Goal: Find specific page/section: Find specific page/section

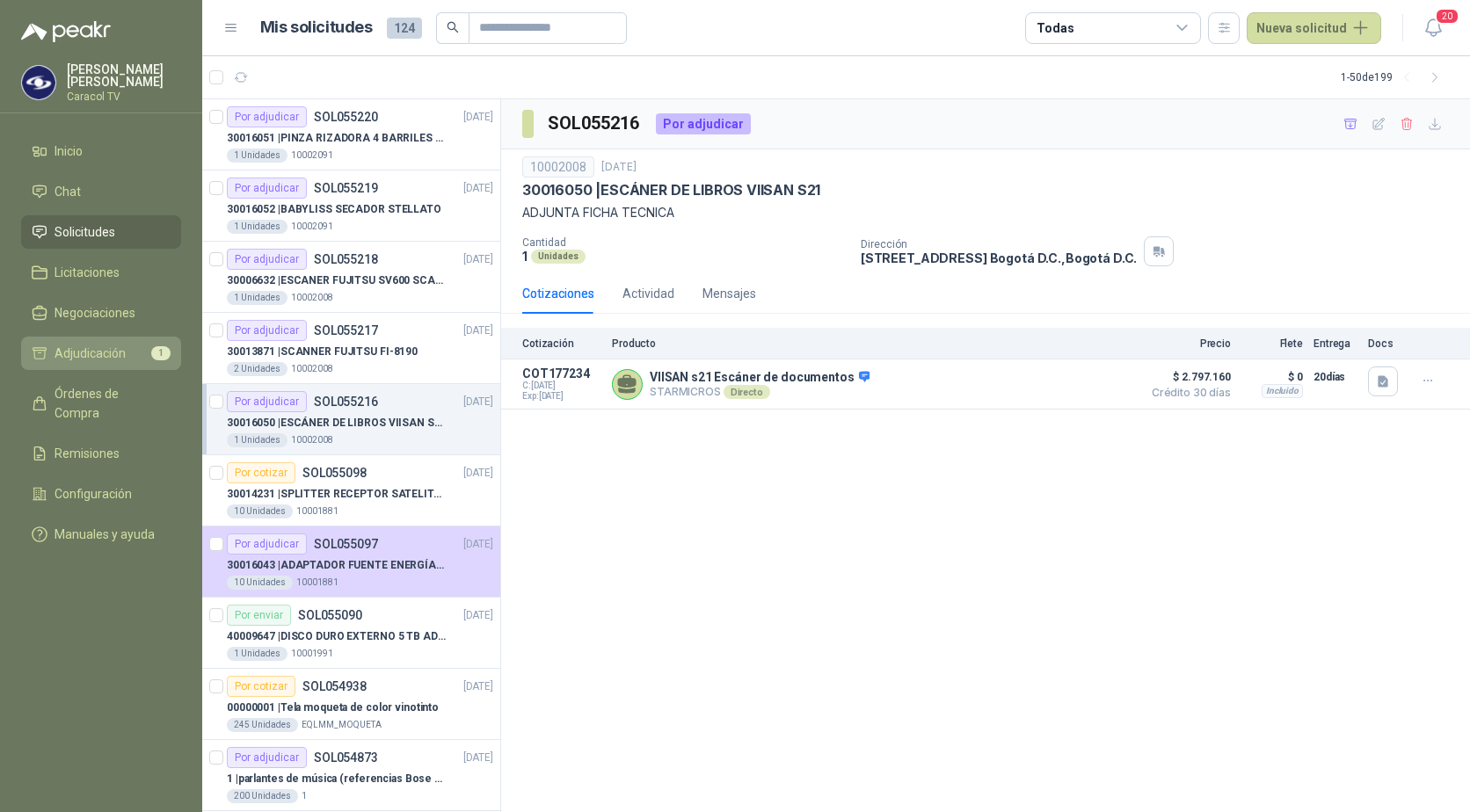
click at [85, 346] on span "Adjudicación" at bounding box center [90, 353] width 71 height 20
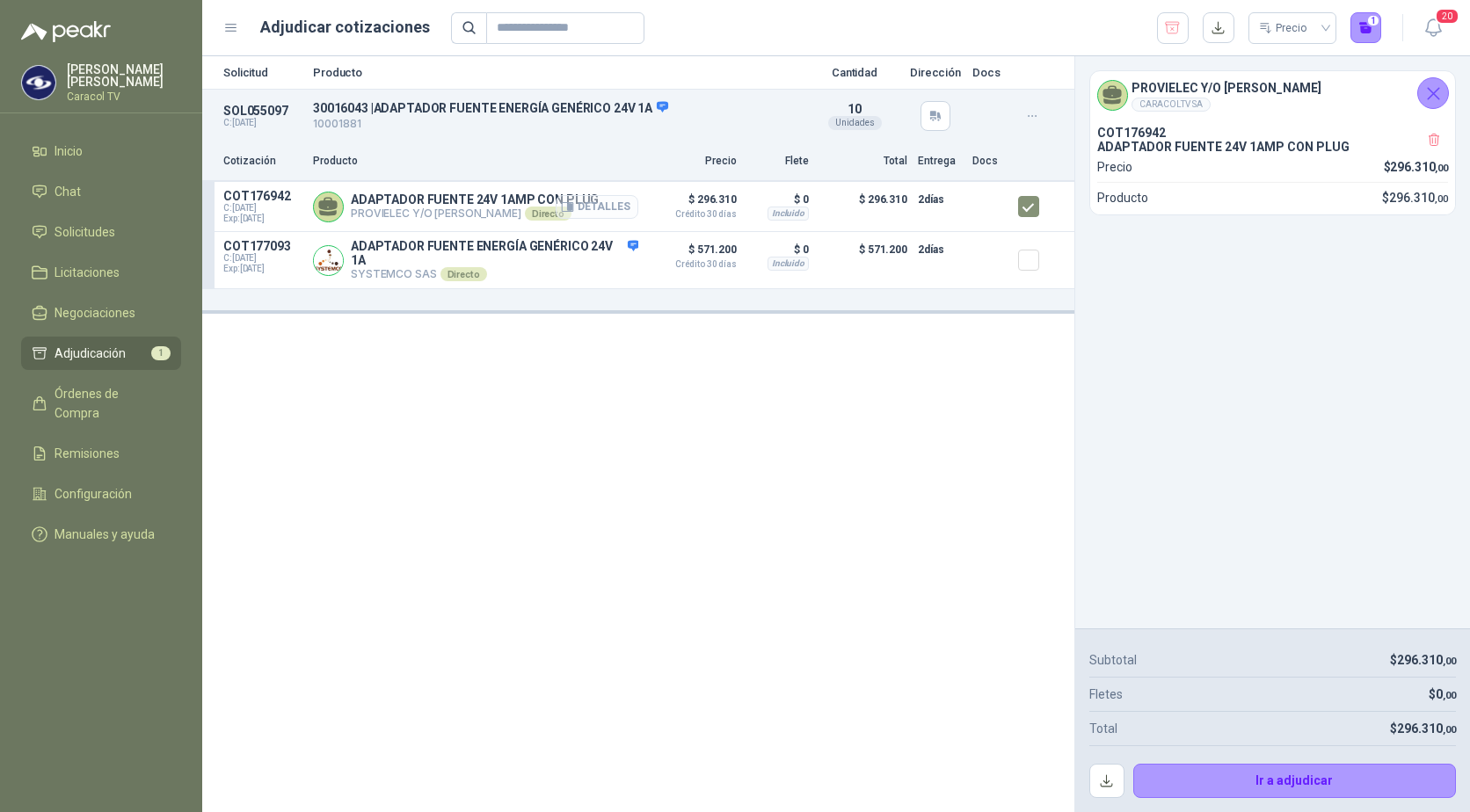
click at [625, 205] on button "Detalles" at bounding box center [596, 207] width 83 height 23
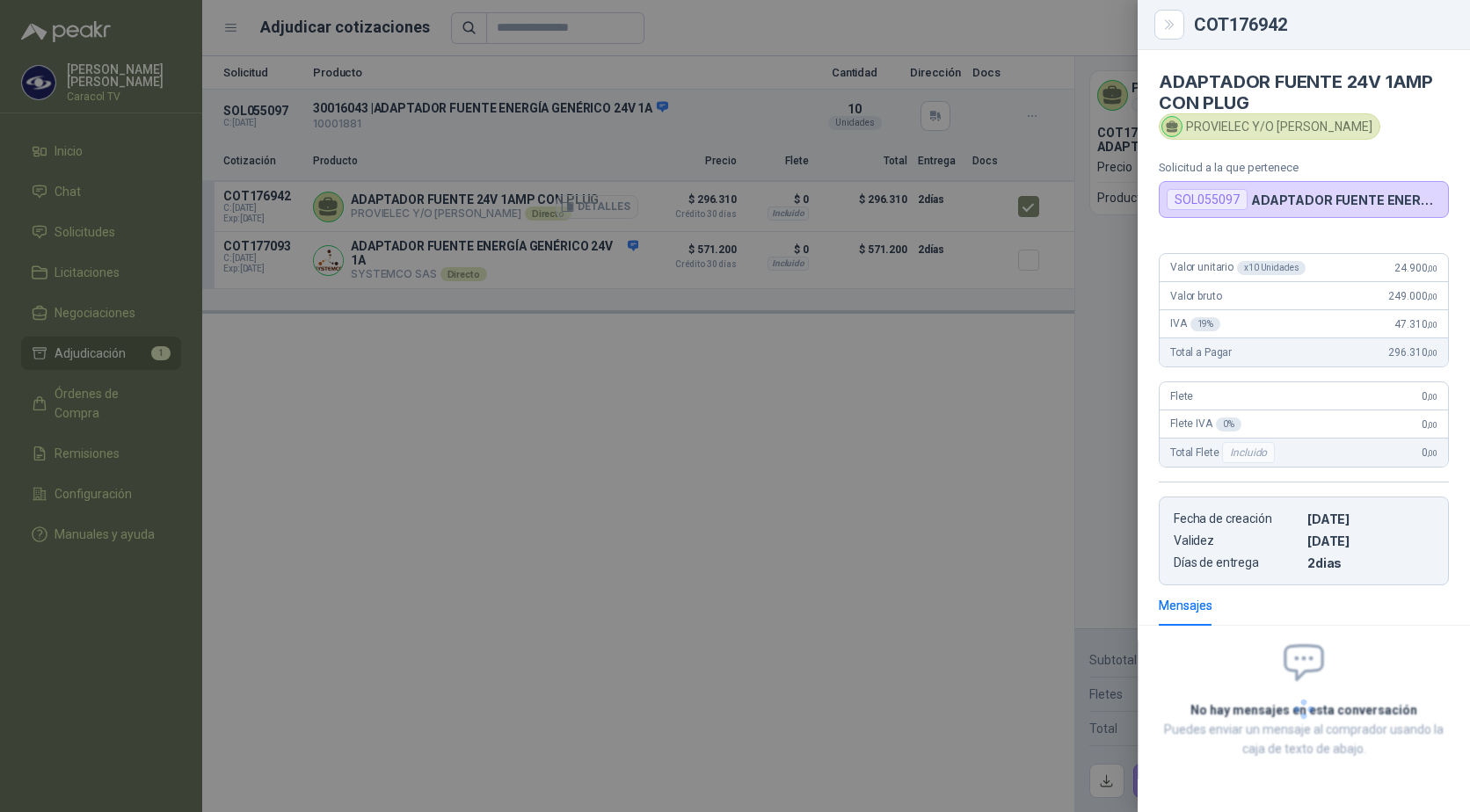
scroll to position [70, 0]
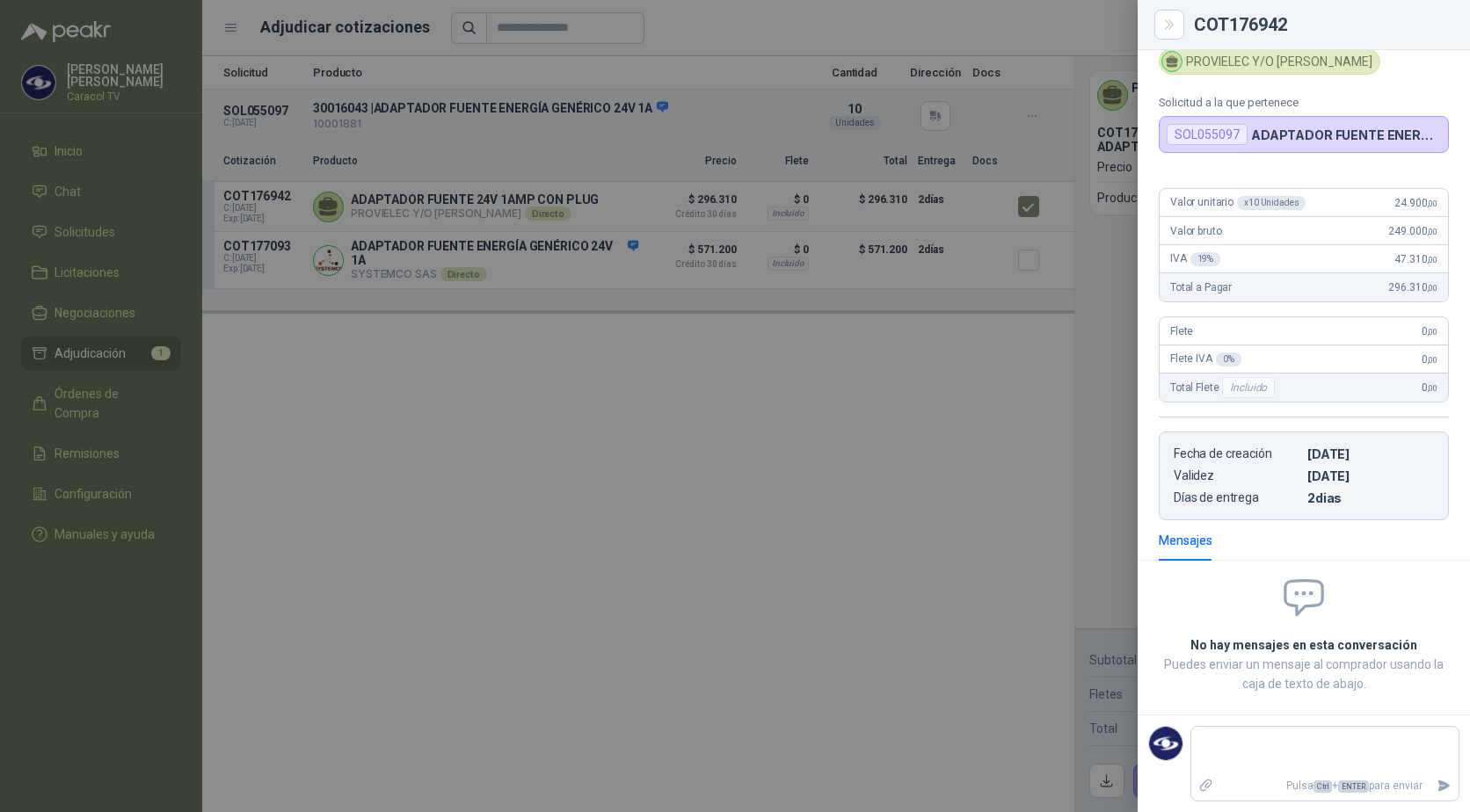
click at [1347, 128] on p "ADAPTADOR FUENTE ENERGÍA GENÉRICO 24V 1A" at bounding box center [1346, 135] width 190 height 15
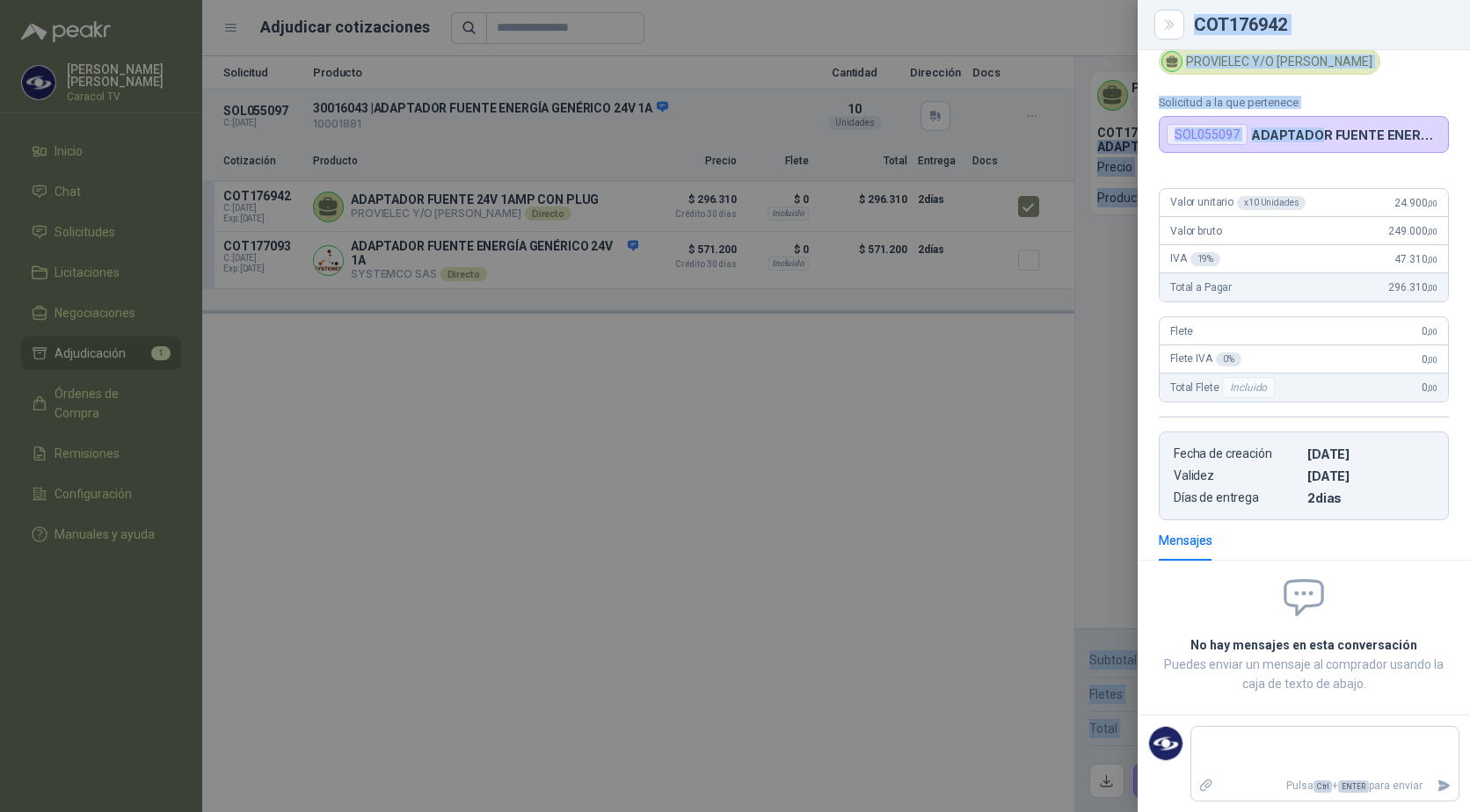
scroll to position [70, 5]
drag, startPoint x: 1320, startPoint y: 128, endPoint x: 1473, endPoint y: 120, distance: 153.2
click at [1469, 120] on html "[PERSON_NAME] Caracol TV Inicio Chat Solicitudes Licitaciones Negociaciones Adj…" at bounding box center [735, 406] width 1470 height 812
click at [1012, 386] on div at bounding box center [735, 406] width 1470 height 812
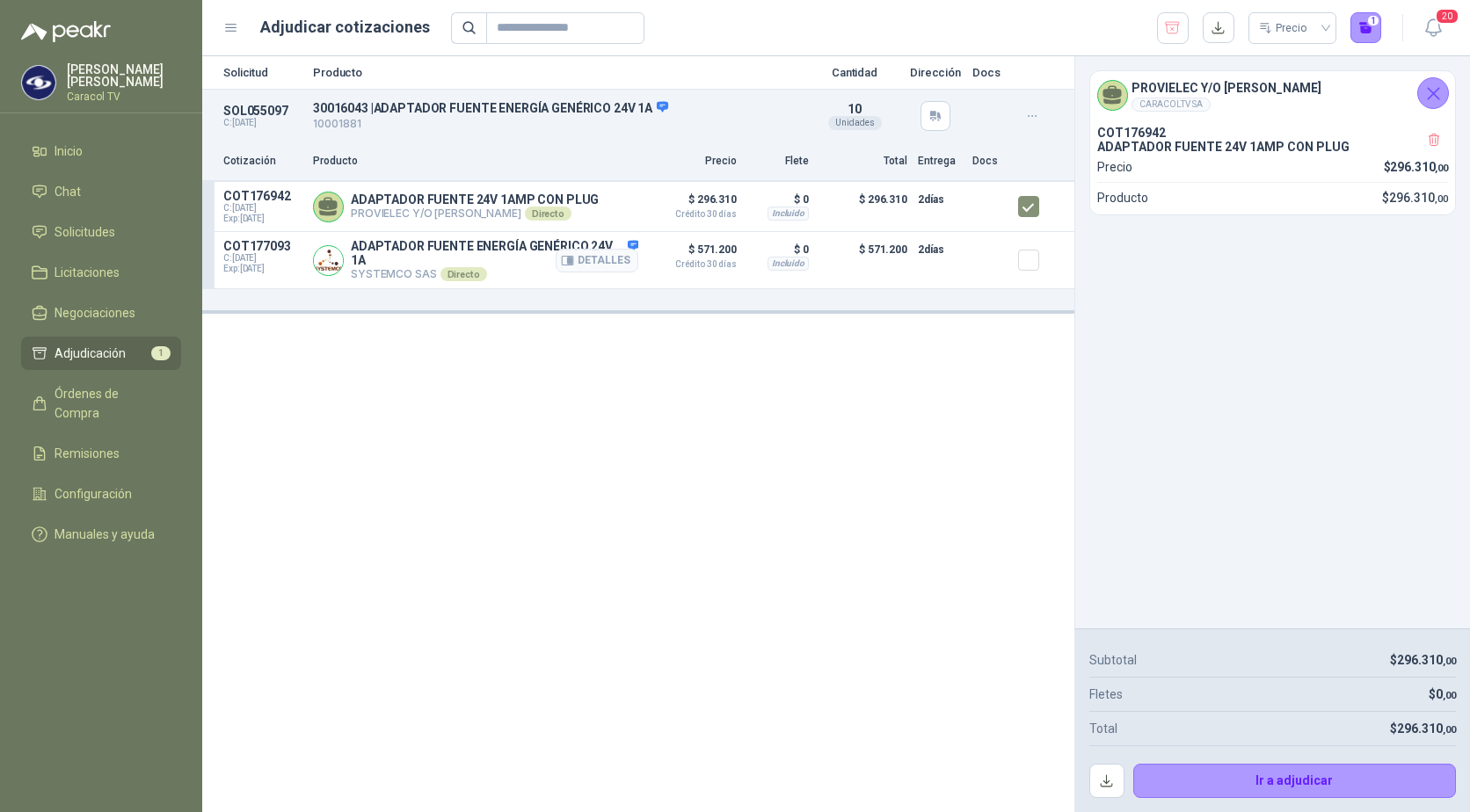
click at [580, 247] on div "Detalles" at bounding box center [596, 260] width 83 height 42
click at [595, 264] on button "Detalles" at bounding box center [596, 261] width 83 height 23
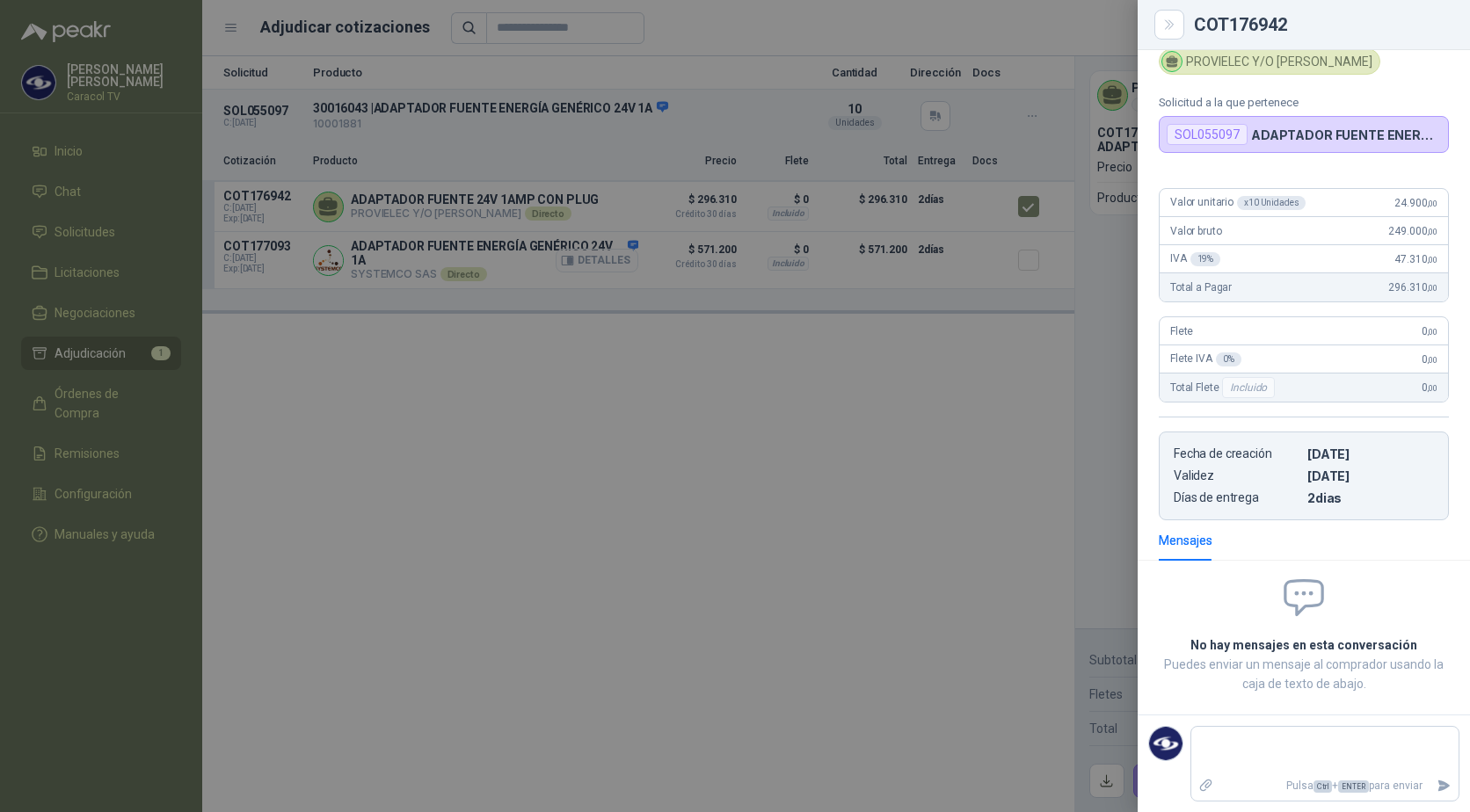
scroll to position [70, 0]
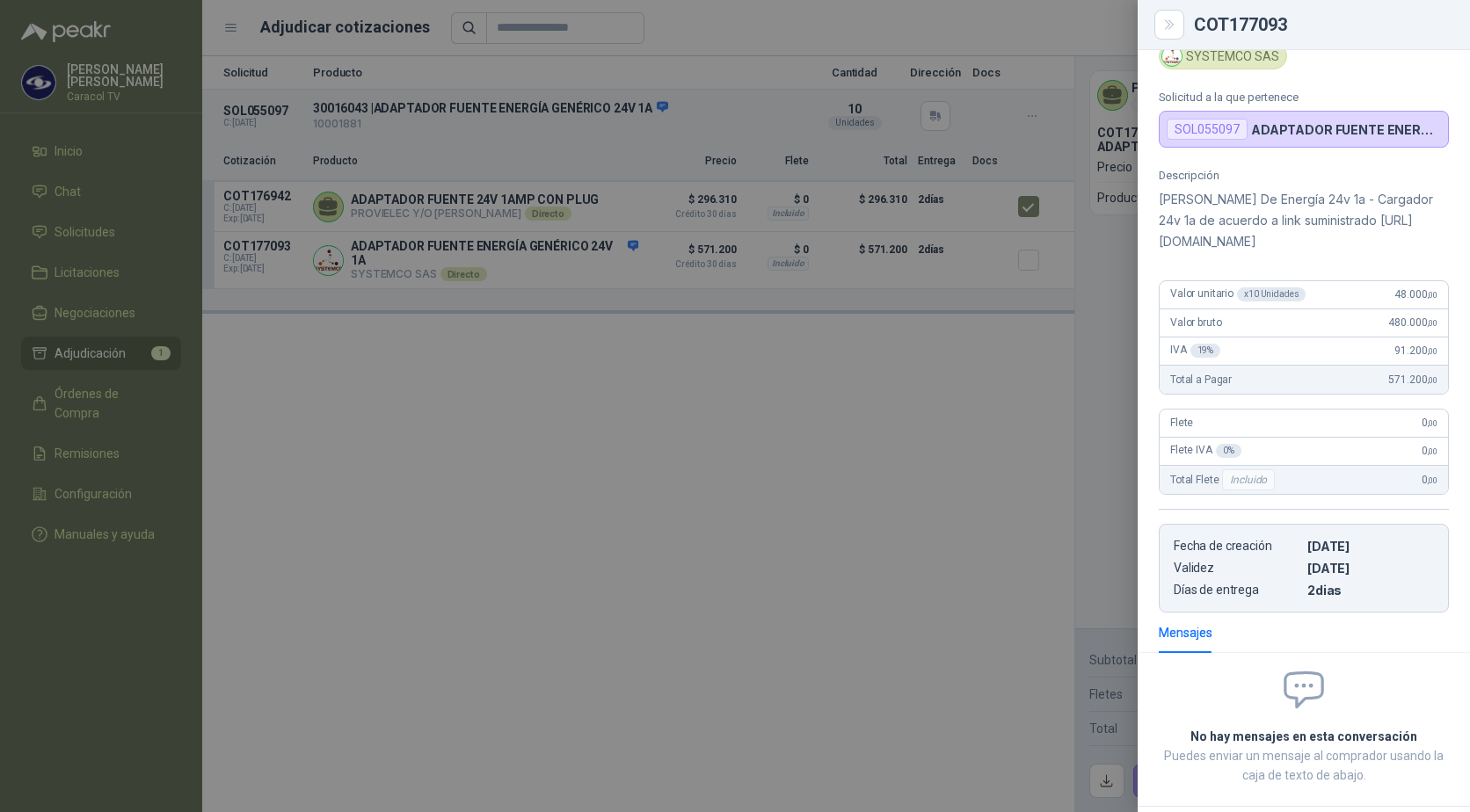
click at [724, 403] on div at bounding box center [735, 406] width 1470 height 812
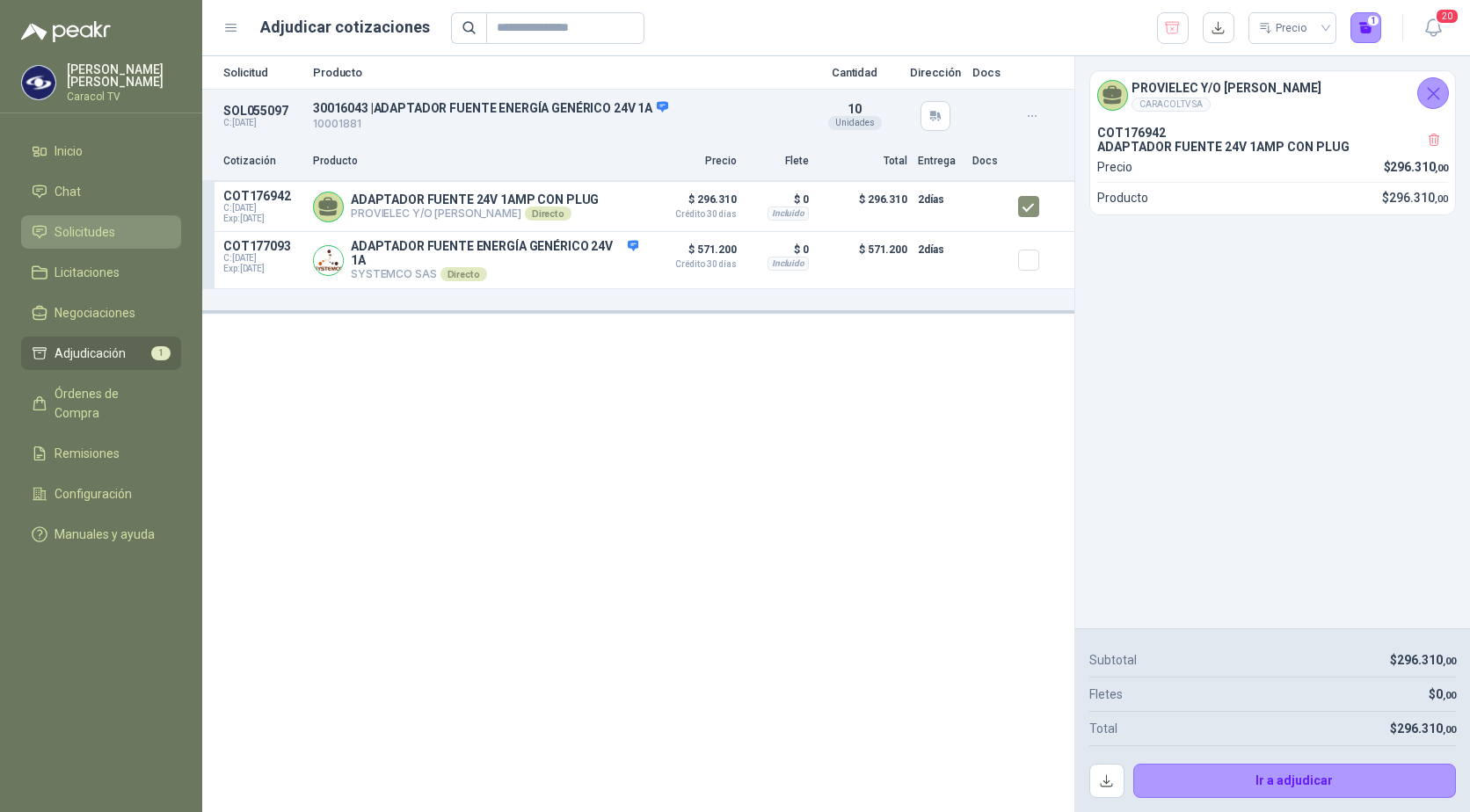
click at [88, 230] on span "Solicitudes" at bounding box center [85, 232] width 61 height 20
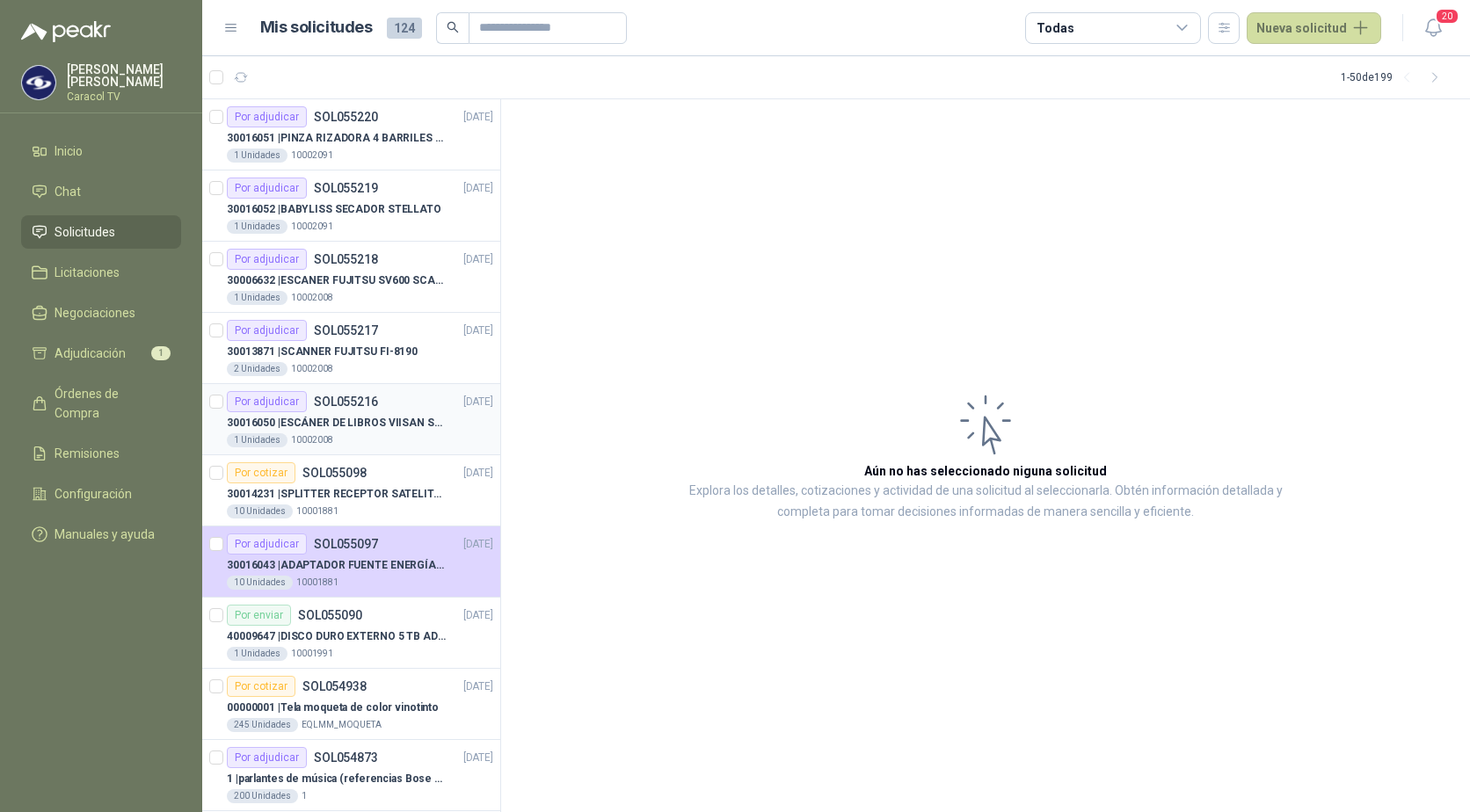
click at [336, 446] on div "1 Unidades 10002008" at bounding box center [359, 440] width 266 height 14
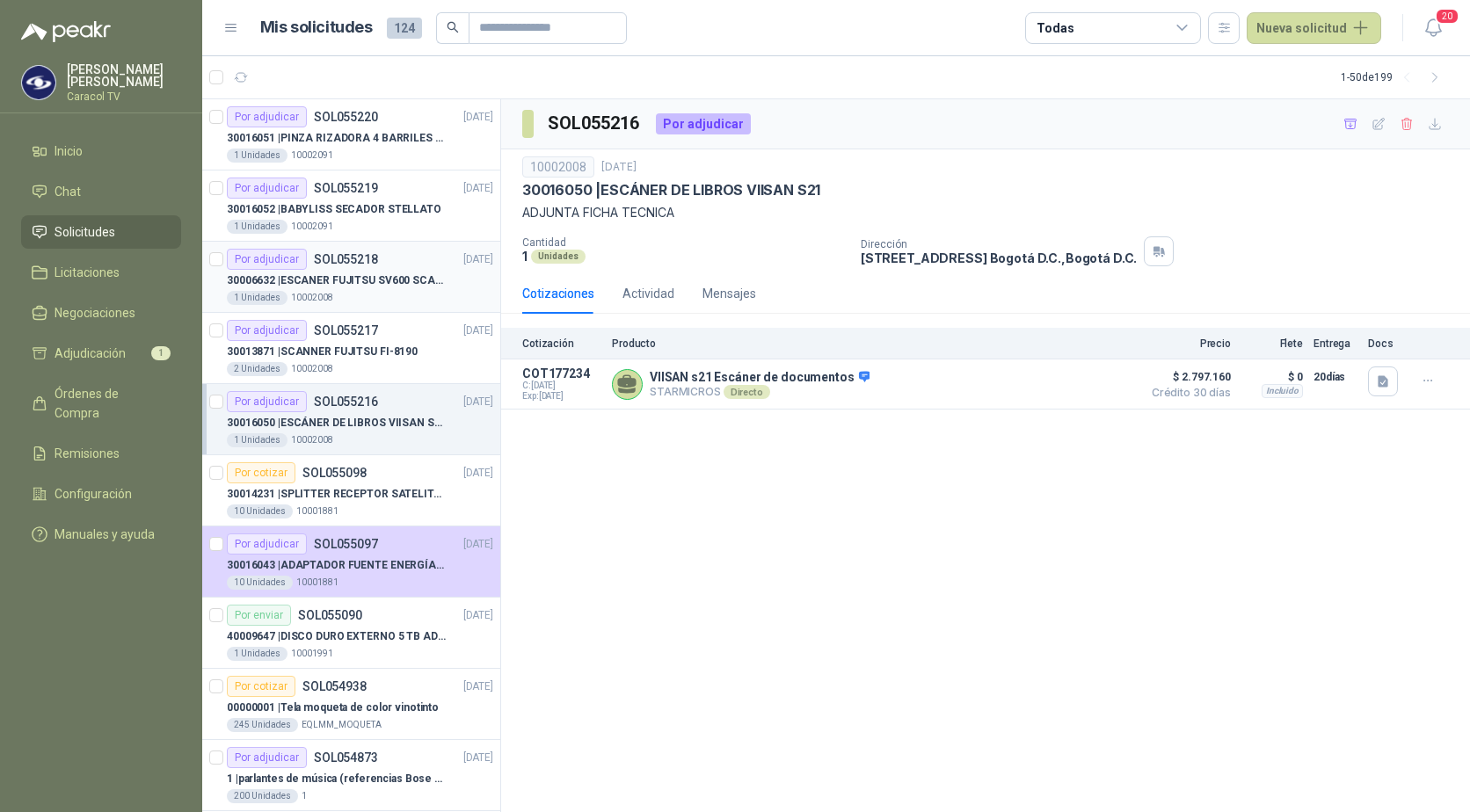
click at [325, 279] on p "30006632 | ESCANER FUJITSU SV600 SCANSNAP" at bounding box center [336, 280] width 219 height 17
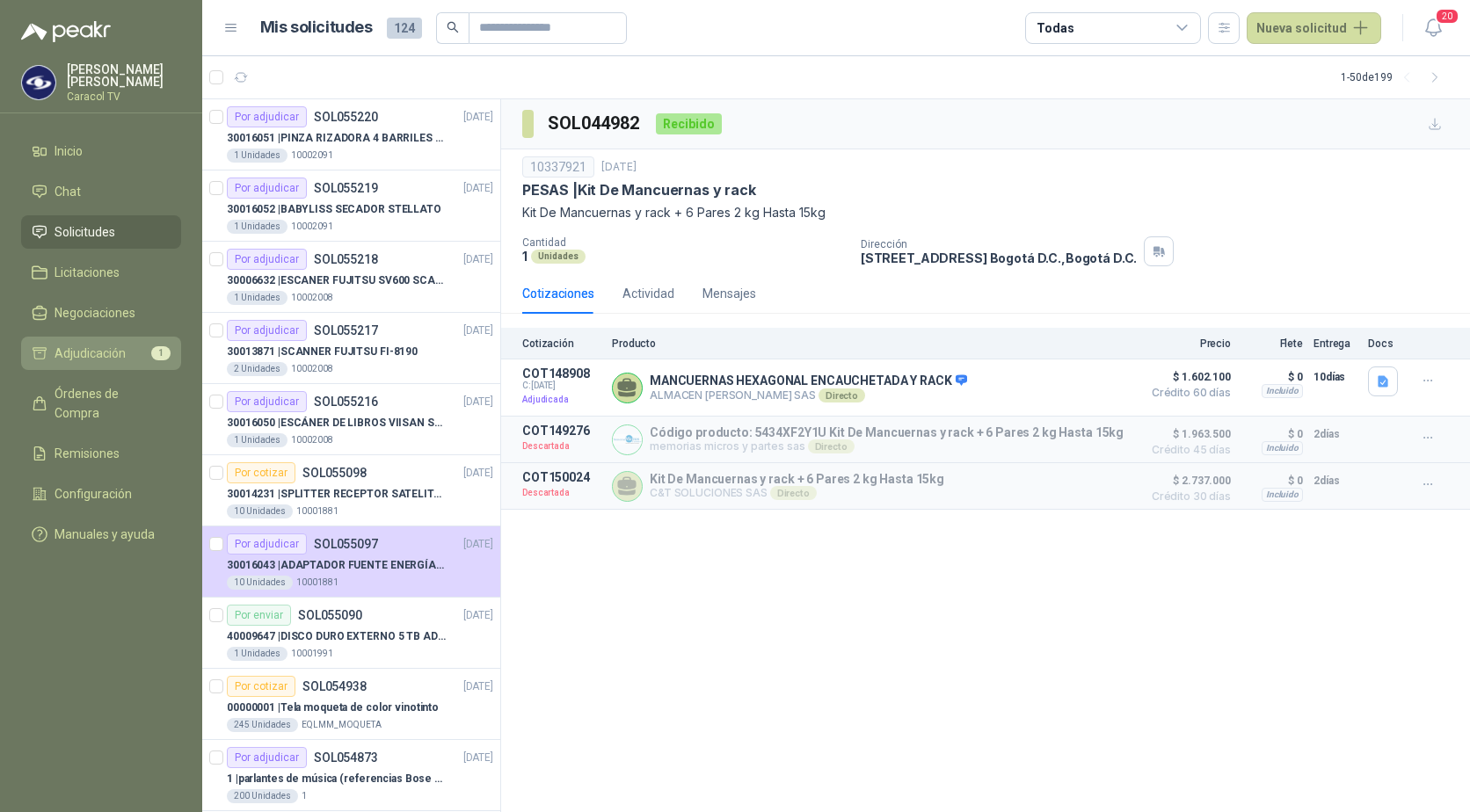
click at [91, 344] on span "Adjudicación" at bounding box center [90, 353] width 71 height 20
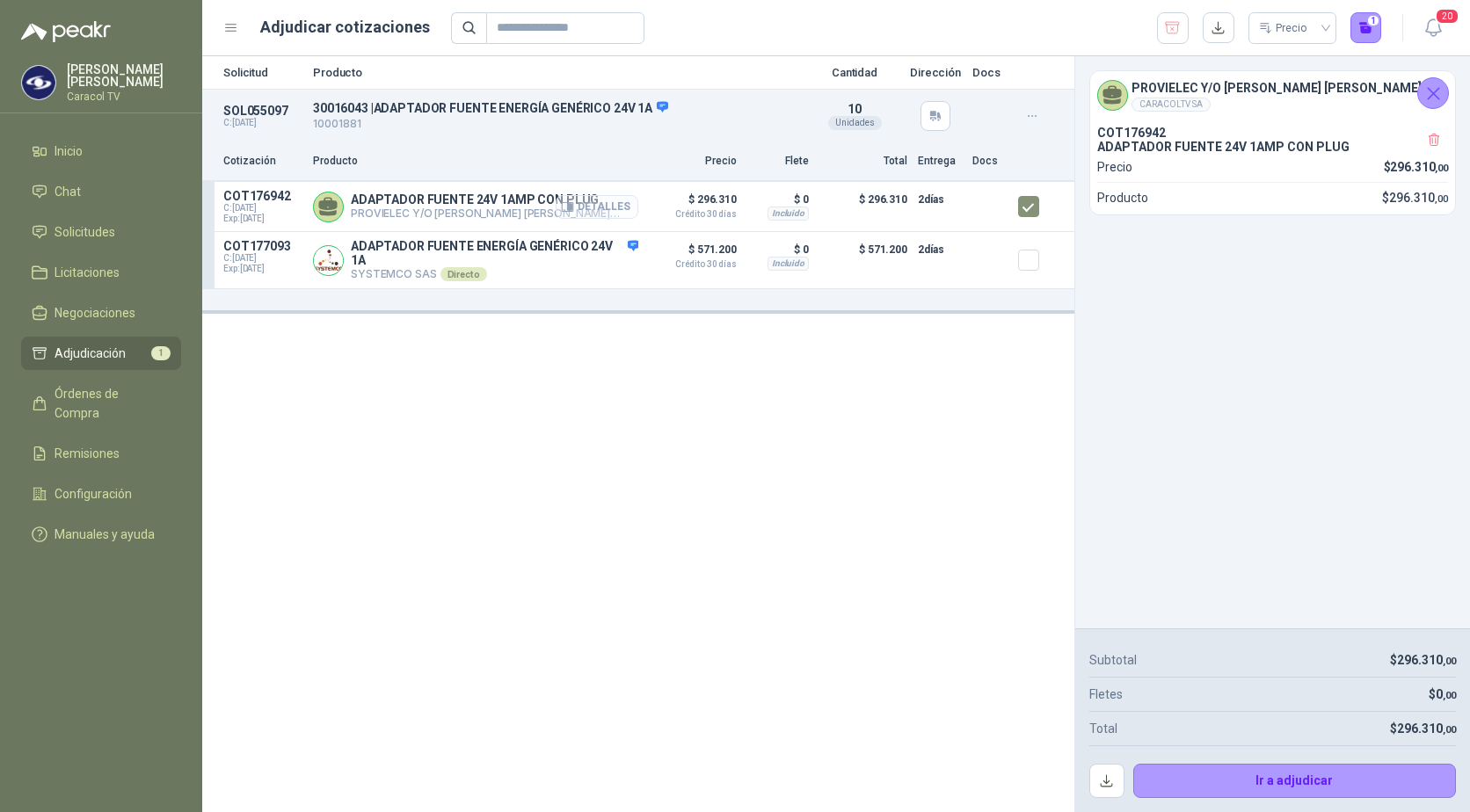
click at [592, 208] on button "Detalles" at bounding box center [596, 207] width 83 height 23
